Goal: Navigation & Orientation: Find specific page/section

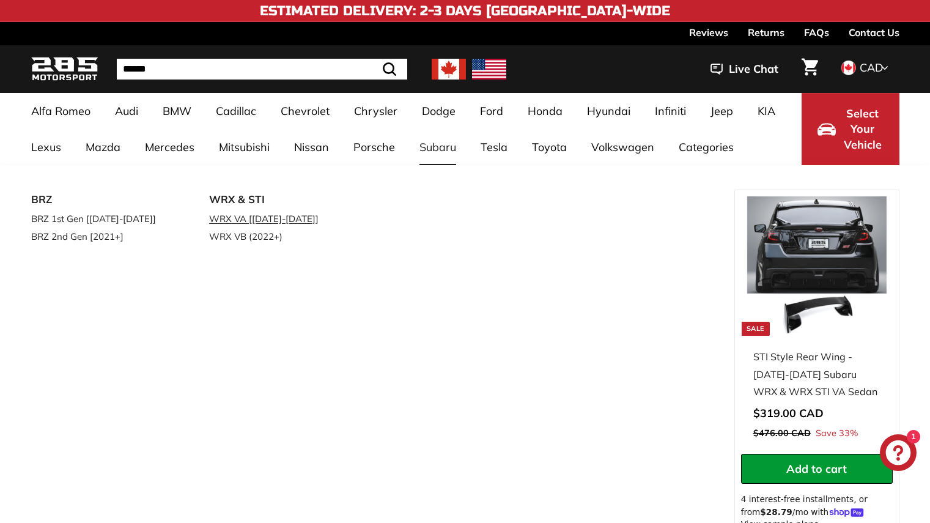
click at [252, 221] on link "WRX VA [[DATE]-[DATE]]" at bounding box center [281, 219] width 144 height 18
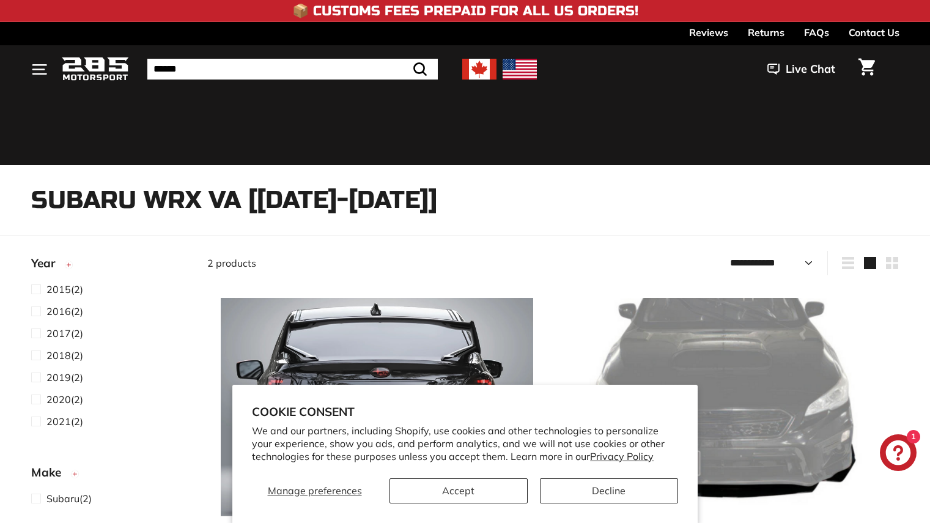
select select "**********"
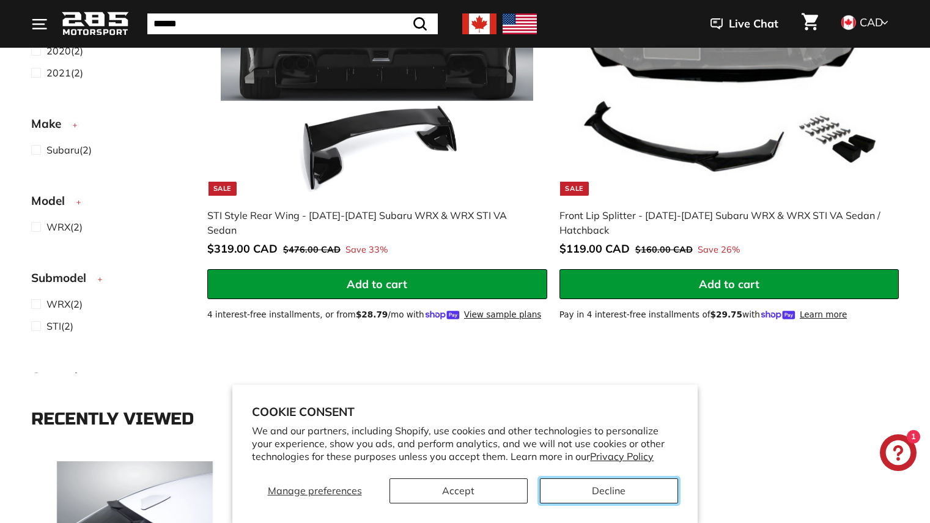
click at [604, 494] on button "Decline" at bounding box center [609, 490] width 138 height 25
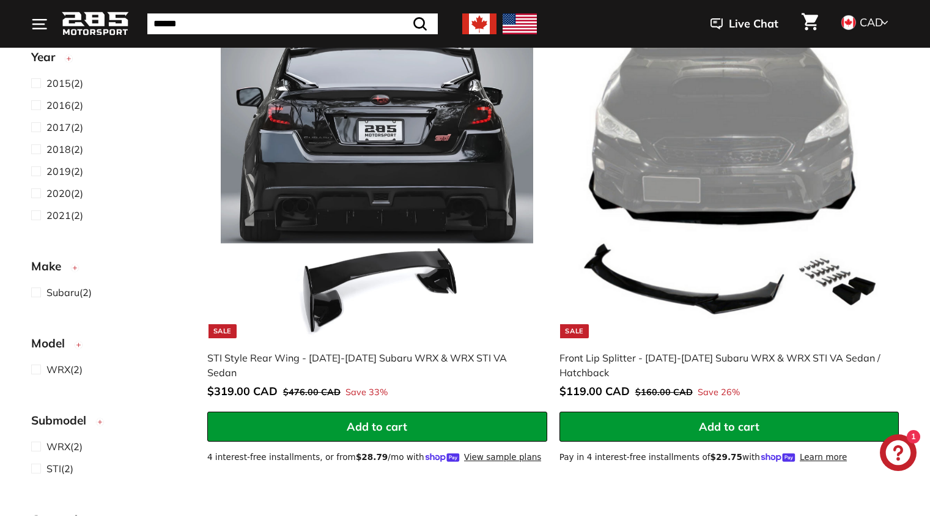
scroll to position [272, 0]
